Goal: Information Seeking & Learning: Understand process/instructions

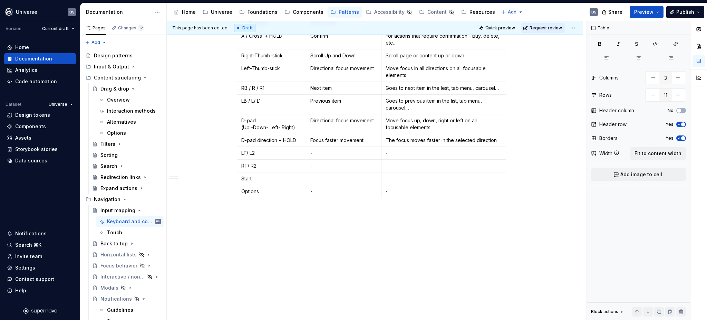
scroll to position [624, 0]
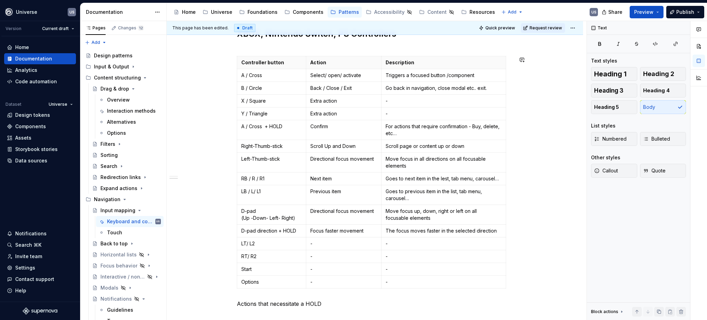
scroll to position [578, 0]
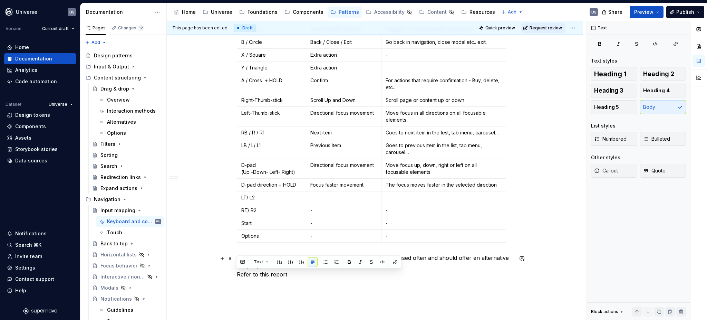
drag, startPoint x: 308, startPoint y: 278, endPoint x: 232, endPoint y: 276, distance: 75.6
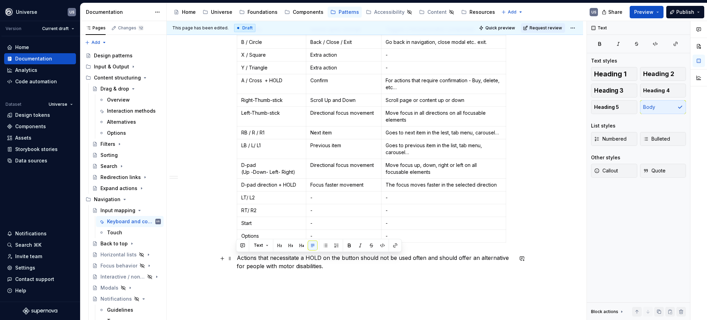
drag, startPoint x: 235, startPoint y: 258, endPoint x: 387, endPoint y: 269, distance: 151.7
click at [387, 269] on p "Actions that necessitate a HOLD on the button should not be used often and shou…" at bounding box center [375, 265] width 276 height 25
click at [614, 169] on span "Callout" at bounding box center [606, 170] width 24 height 7
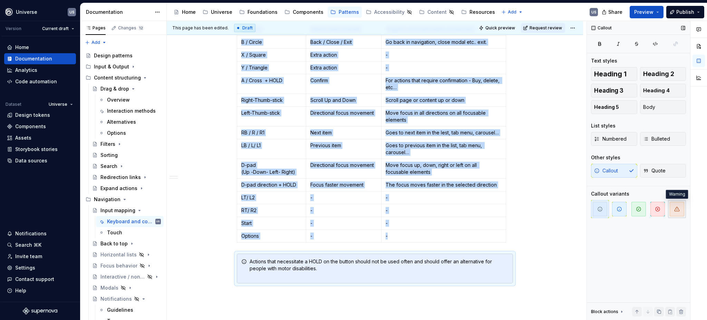
click at [673, 210] on span "button" at bounding box center [677, 209] width 15 height 15
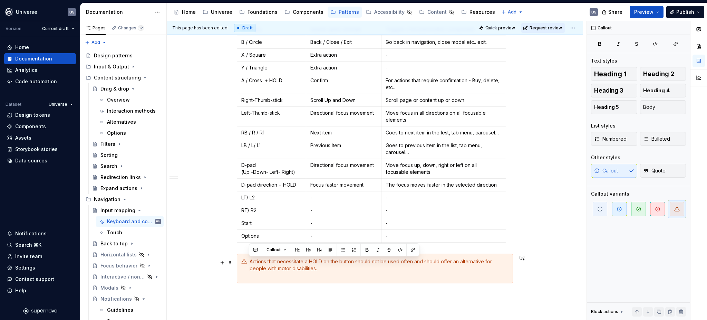
drag, startPoint x: 312, startPoint y: 269, endPoint x: 250, endPoint y: 259, distance: 62.9
click at [250, 259] on div "Actions that necessitate a HOLD on the button should not be used often and shou…" at bounding box center [379, 268] width 259 height 21
click at [343, 270] on div "Actions that necessitate a HOLD on the button should not be used often and shou…" at bounding box center [379, 268] width 259 height 21
drag, startPoint x: 280, startPoint y: 268, endPoint x: 249, endPoint y: 262, distance: 31.4
click at [250, 262] on div "Actions that necessitate a HOLD on the button should not be used often and shou…" at bounding box center [379, 268] width 259 height 21
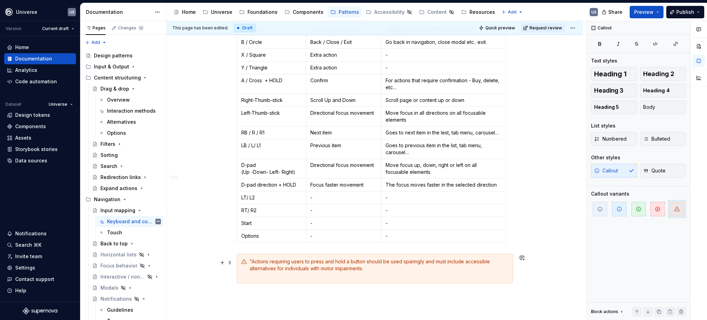
click at [252, 260] on div ""Actions requiring users to press and hold a button should be used sparingly an…" at bounding box center [379, 268] width 259 height 21
drag, startPoint x: 332, startPoint y: 261, endPoint x: 343, endPoint y: 261, distance: 10.7
click at [343, 261] on div "Actions requiring users to press and hold a button should be used sparingly and…" at bounding box center [379, 268] width 259 height 21
click at [310, 260] on div "Actions requiring users to press and HOLD a button should be used sparingly and…" at bounding box center [379, 268] width 259 height 21
drag, startPoint x: 323, startPoint y: 262, endPoint x: 331, endPoint y: 262, distance: 7.6
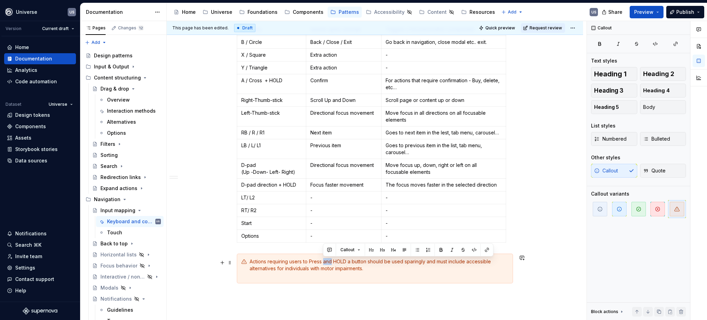
click at [331, 262] on div "Actions requiring users to Press and HOLD a button should be used sparingly and…" at bounding box center [379, 268] width 259 height 21
drag, startPoint x: 327, startPoint y: 261, endPoint x: 309, endPoint y: 261, distance: 18.3
click at [309, 261] on div "Actions requiring users to Press & HOLD a button should be used sparingly and m…" at bounding box center [379, 268] width 259 height 21
click at [377, 267] on div "Actions requiring users to Press & HOLD a button should be used sparingly and m…" at bounding box center [379, 268] width 259 height 21
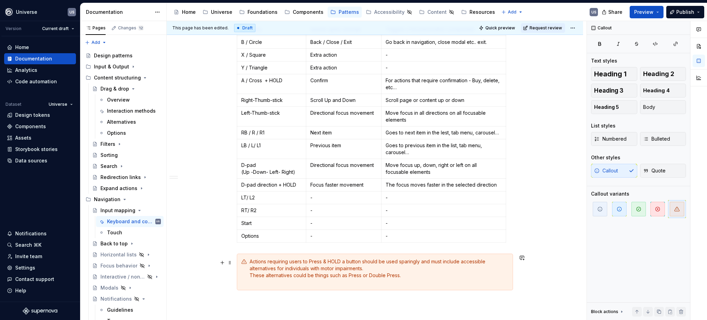
click at [353, 281] on div "Actions requiring users to Press & HOLD a button should be used sparingly and m…" at bounding box center [379, 272] width 259 height 28
click at [350, 279] on div "Actions requiring users to Press & HOLD a button should be used sparingly and m…" at bounding box center [379, 268] width 259 height 21
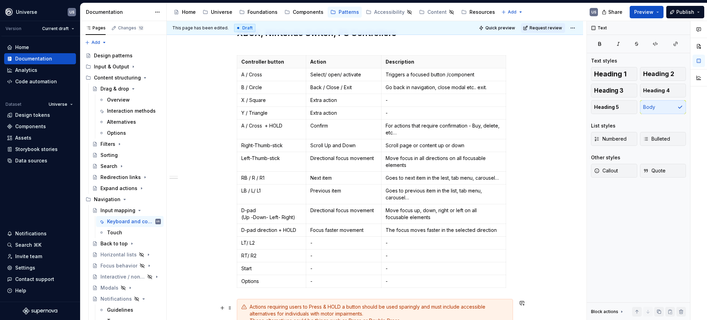
scroll to position [532, 0]
click at [297, 230] on p "D-pad direction + HOLD" at bounding box center [271, 230] width 60 height 7
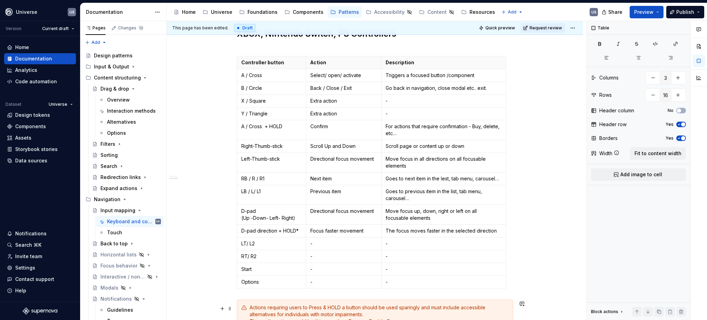
click at [250, 307] on div "Actions requiring users to Press & HOLD a button should be used sparingly and m…" at bounding box center [379, 314] width 259 height 21
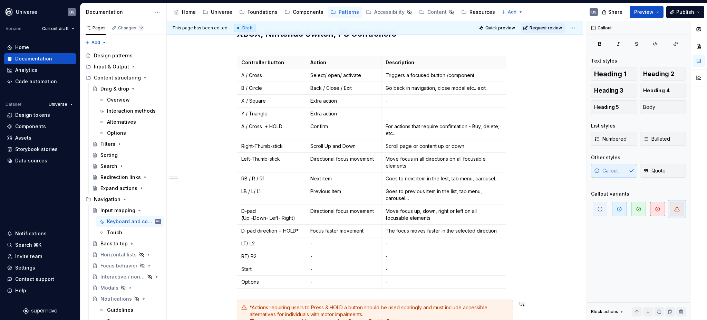
scroll to position [557, 0]
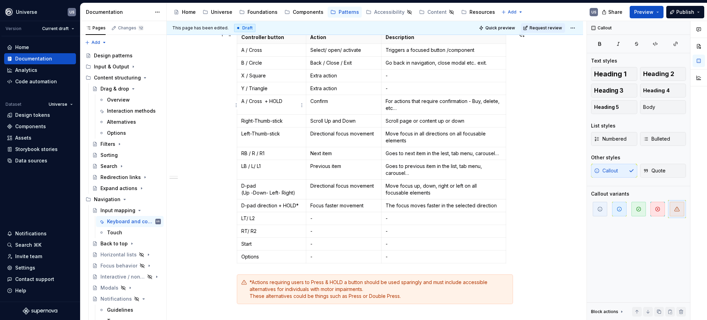
click at [285, 102] on p "A / Cross + HOLD" at bounding box center [271, 101] width 60 height 7
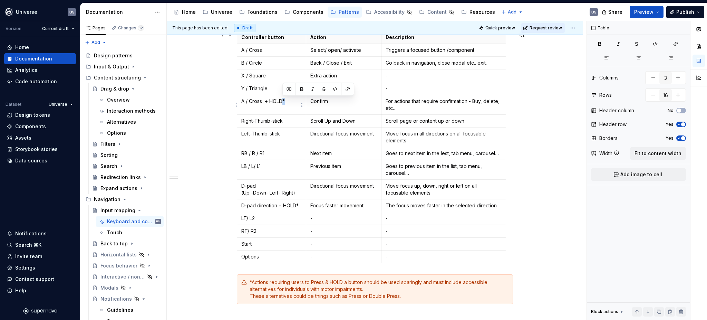
click at [284, 101] on p "A / Cross + HOLD*" at bounding box center [271, 101] width 60 height 7
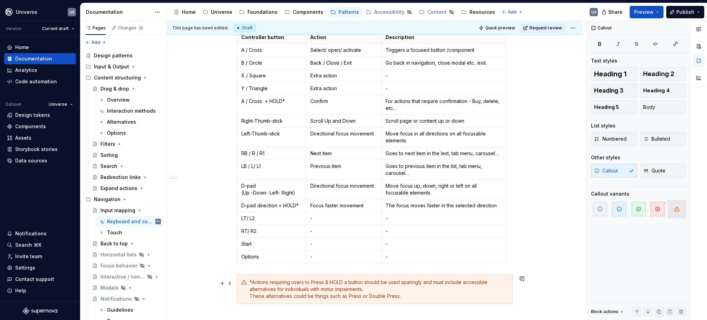
click at [320, 284] on div "*Actions requiring users to Press & HOLD a button should be used sparingly and …" at bounding box center [379, 289] width 259 height 21
type textarea "*"
